Goal: Navigation & Orientation: Find specific page/section

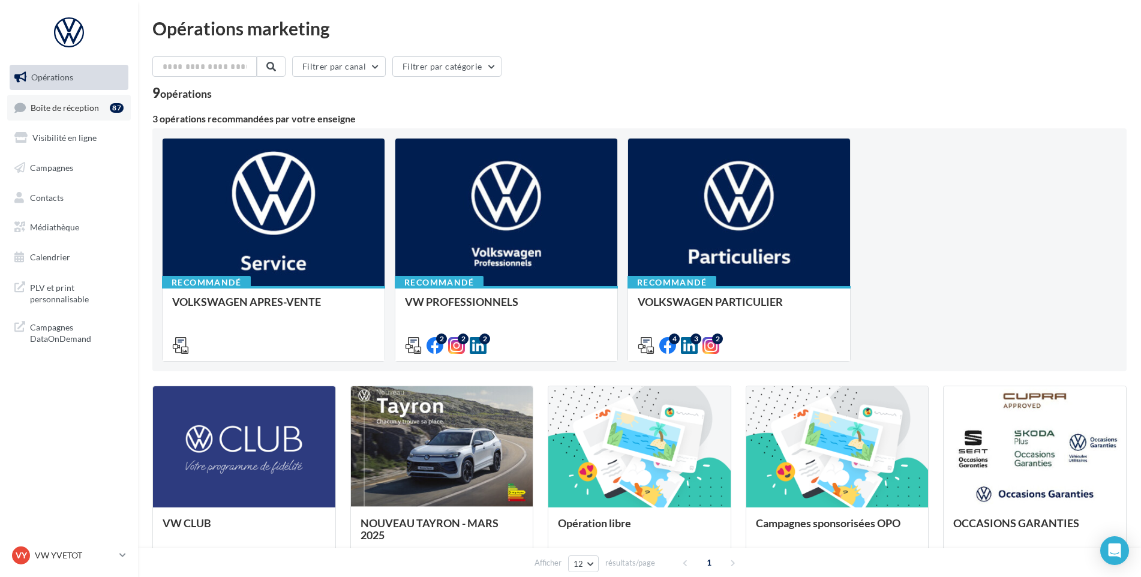
click at [83, 98] on link "Boîte de réception 87" at bounding box center [69, 108] width 124 height 26
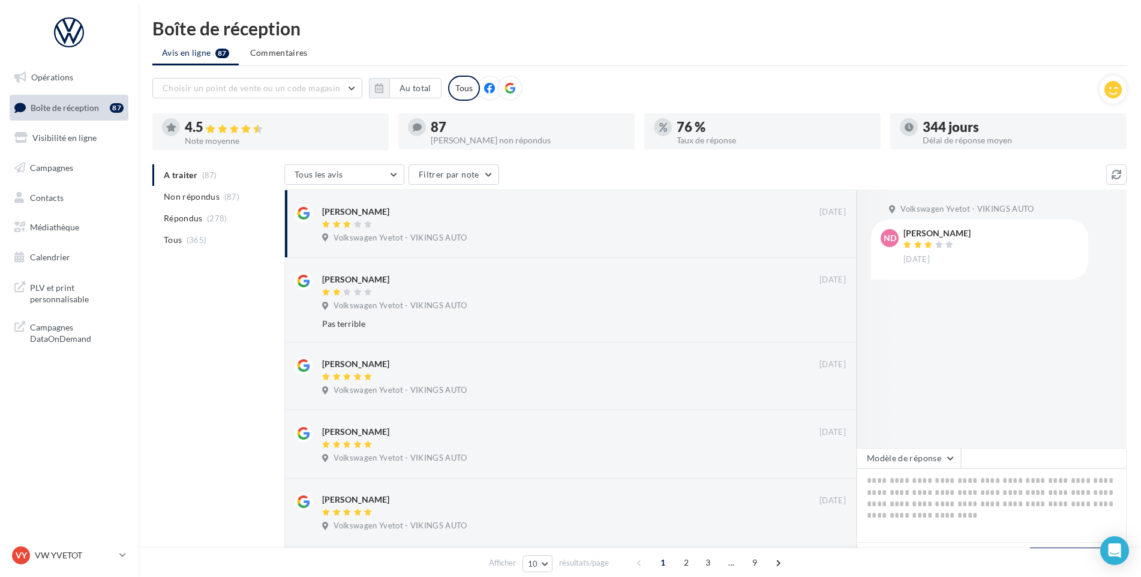
click at [53, 539] on nav "Opérations Boîte de réception 87 Visibilité en ligne Campagnes Contacts Médiath…" at bounding box center [69, 288] width 138 height 577
click at [41, 555] on p "VW YVETOT" at bounding box center [75, 556] width 80 height 12
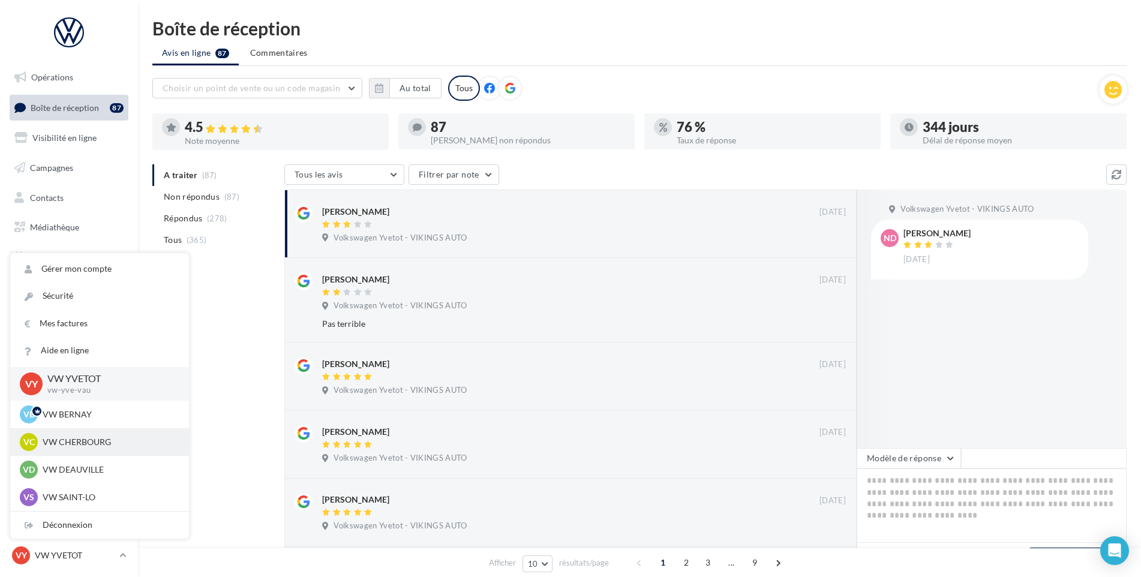
click at [78, 443] on p "VW CHERBOURG" at bounding box center [109, 442] width 132 height 12
